Goal: Information Seeking & Learning: Learn about a topic

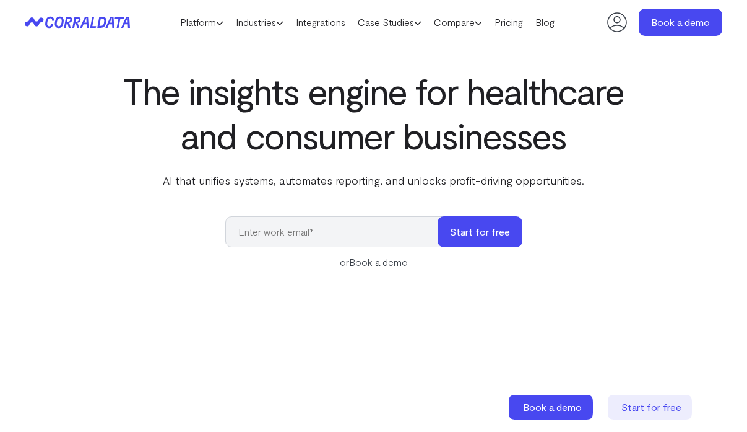
scroll to position [38, 0]
click at [103, 16] on icon at bounding box center [77, 22] width 105 height 12
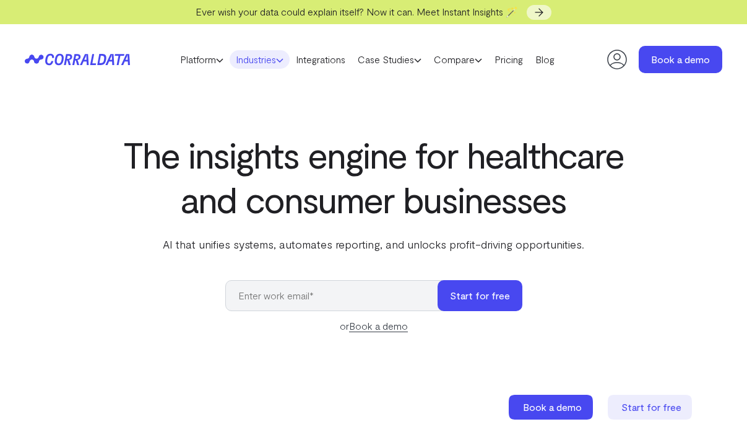
click at [261, 64] on link "Industries" at bounding box center [260, 59] width 60 height 19
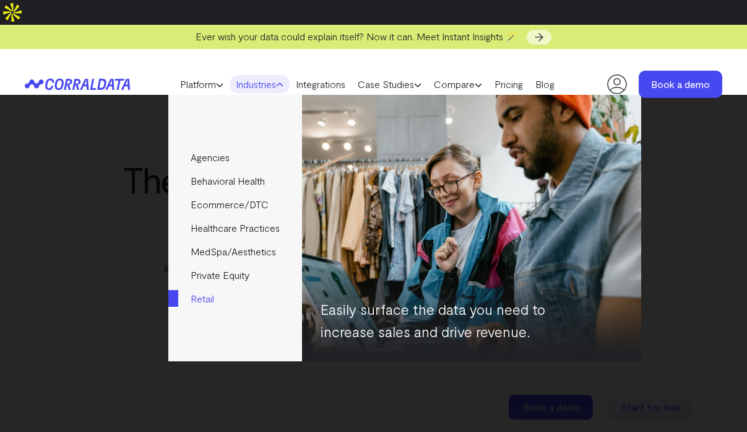
click at [543, 186] on img at bounding box center [471, 228] width 339 height 266
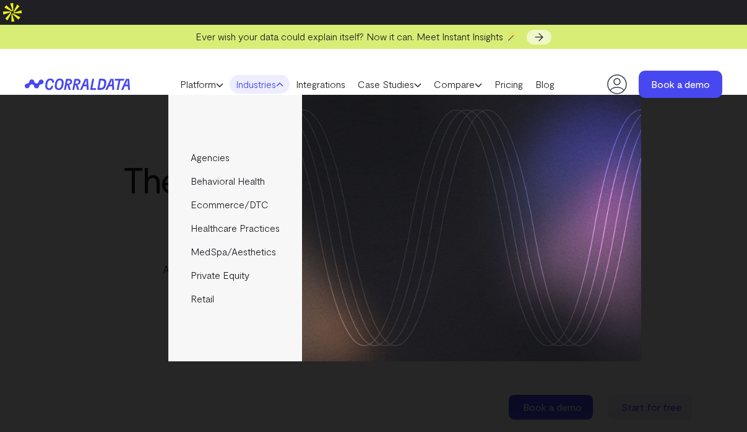
click at [14, 235] on div "Agencies Help your clients become data driven faster through seamless reporting…" at bounding box center [373, 263] width 747 height 337
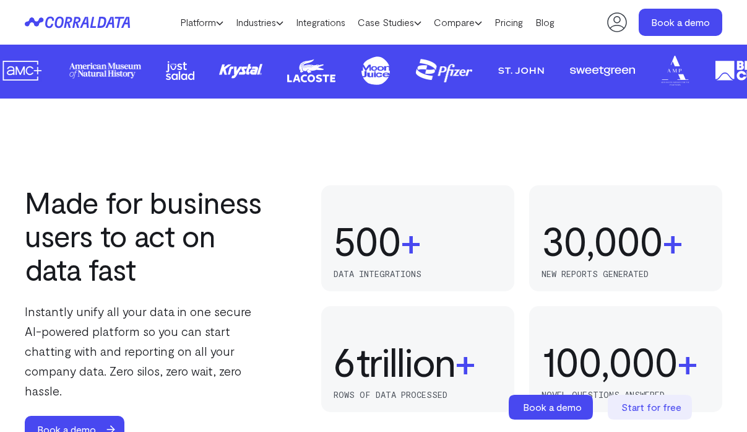
scroll to position [875, 0]
